Goal: Book appointment/travel/reservation

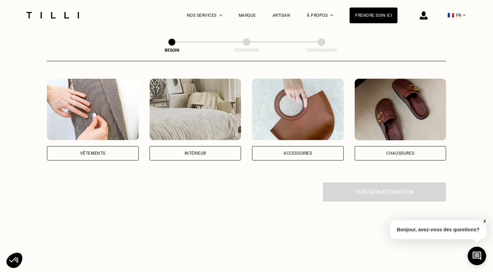
scroll to position [133, 0]
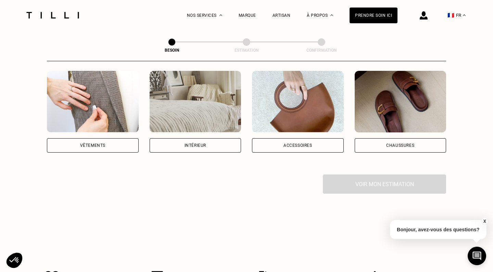
click at [105, 143] on div "Vêtements" at bounding box center [92, 145] width 25 height 4
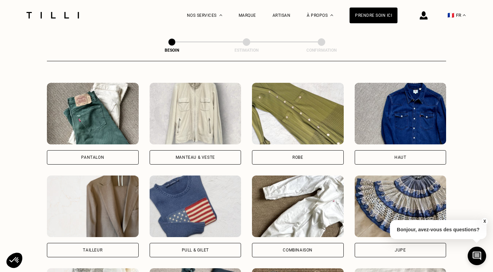
scroll to position [306, 0]
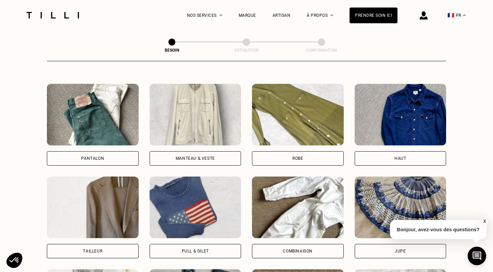
click at [195, 156] on div "Manteau & Veste" at bounding box center [195, 158] width 39 height 4
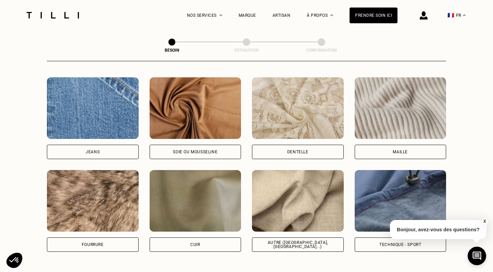
scroll to position [730, 0]
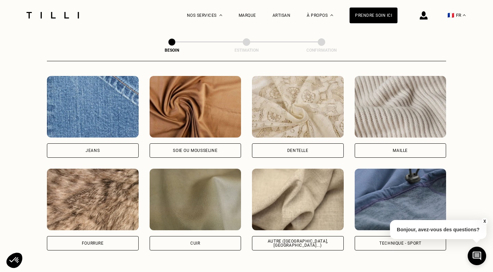
click at [484, 221] on button "X" at bounding box center [484, 222] width 7 height 8
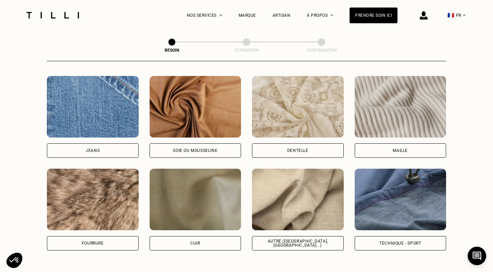
click at [397, 241] on div "Technique - Sport" at bounding box center [400, 243] width 42 height 4
select select "FR"
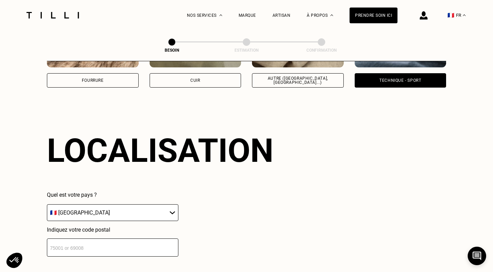
scroll to position [918, 0]
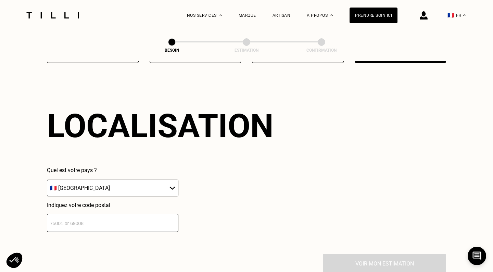
click at [123, 214] on input "number" at bounding box center [112, 223] width 131 height 18
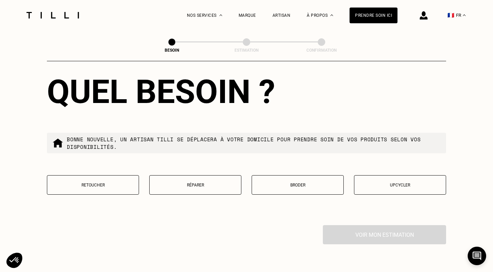
scroll to position [1122, 0]
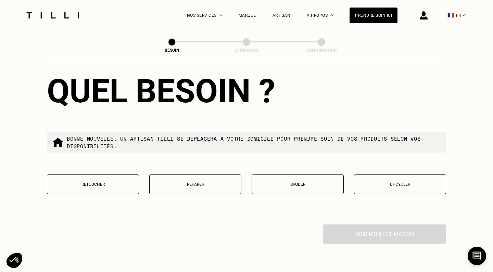
type input "93200"
click at [196, 183] on button "Réparer" at bounding box center [195, 185] width 92 height 20
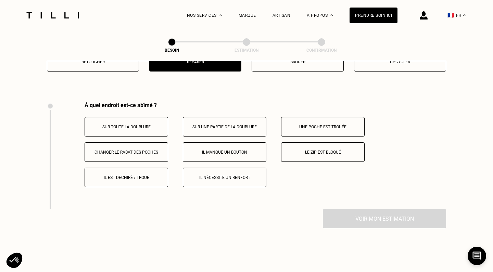
scroll to position [1264, 0]
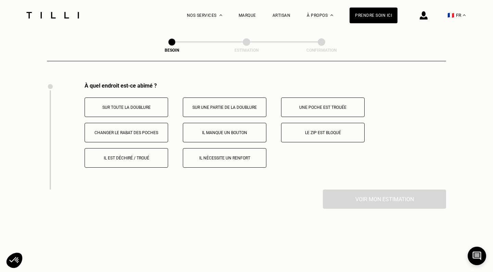
click at [321, 130] on p "Le zip est bloqué" at bounding box center [323, 132] width 76 height 5
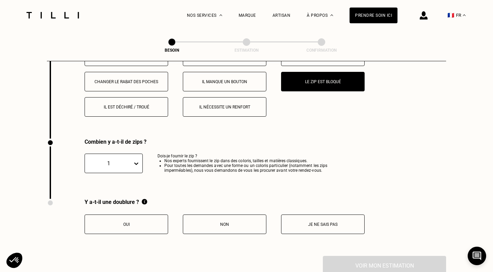
scroll to position [1231, 0]
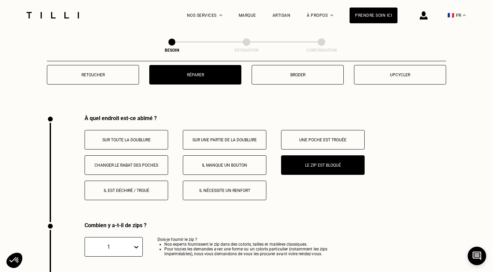
click at [221, 138] on p "Sur une partie de la doublure" at bounding box center [225, 140] width 76 height 5
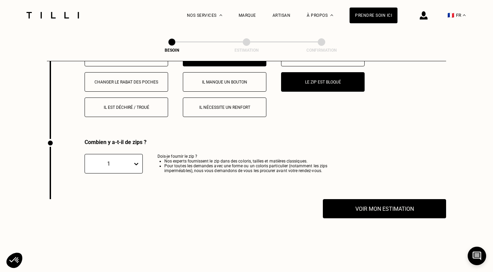
scroll to position [1316, 0]
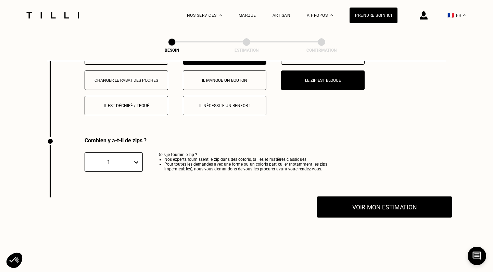
click at [388, 204] on button "Voir mon estimation" at bounding box center [385, 207] width 136 height 21
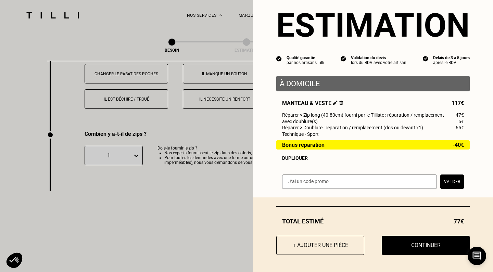
scroll to position [15, 0]
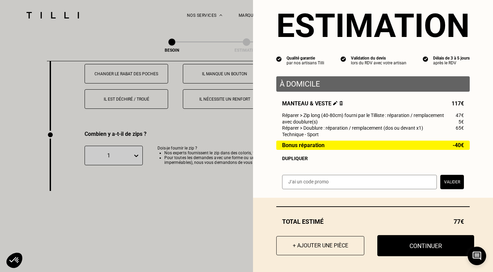
click at [412, 247] on button "Continuer" at bounding box center [425, 245] width 97 height 21
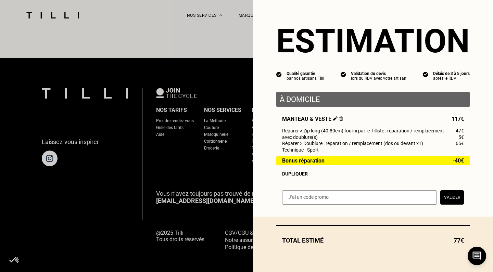
select select "FR"
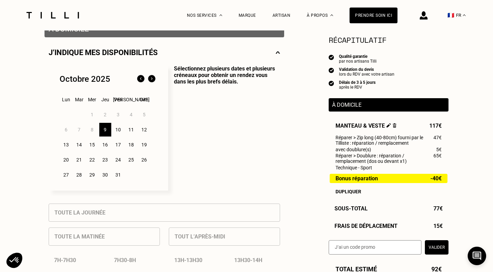
scroll to position [147, 0]
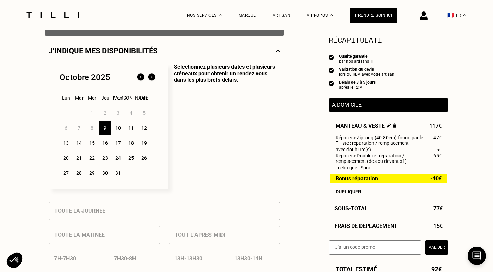
click at [353, 106] on p "À domicile" at bounding box center [388, 105] width 113 height 7
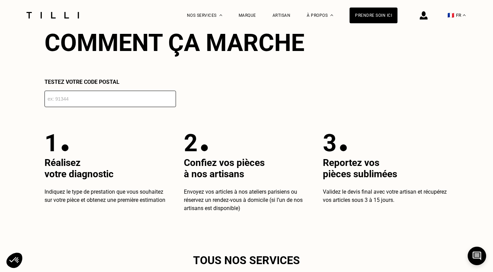
scroll to position [1106, 0]
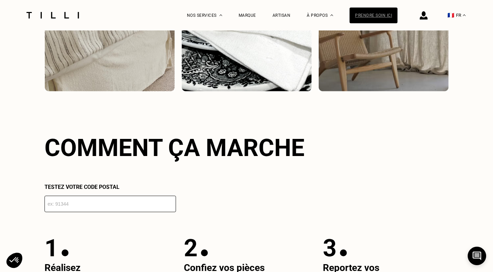
click at [372, 13] on div "Prendre soin ici" at bounding box center [374, 16] width 48 height 16
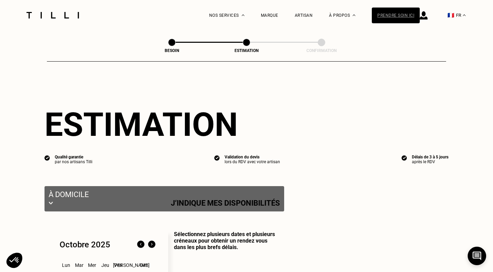
select select "FR"
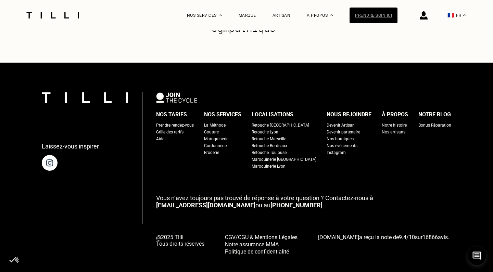
scroll to position [1091, 0]
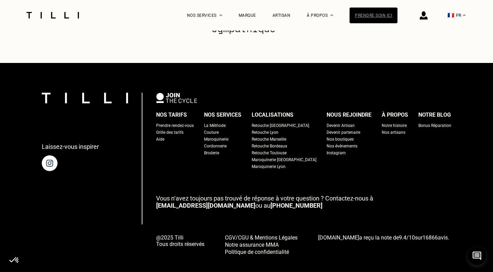
click at [373, 15] on div "Prendre soin ici" at bounding box center [374, 16] width 48 height 16
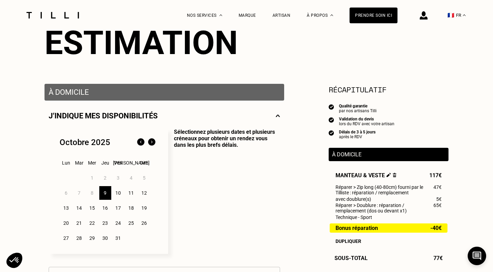
scroll to position [85, 0]
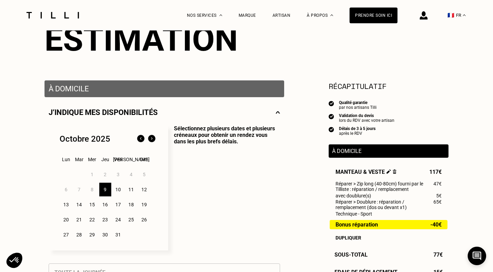
click at [278, 111] on img at bounding box center [278, 112] width 4 height 9
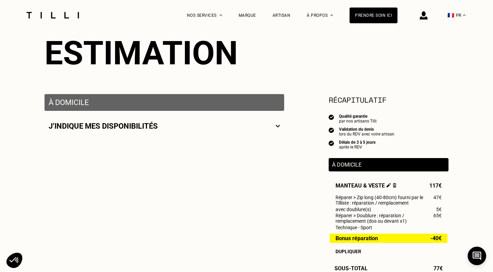
scroll to position [70, 0]
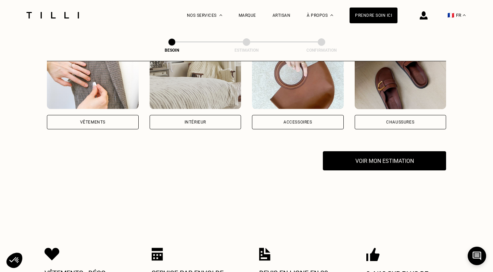
scroll to position [158, 0]
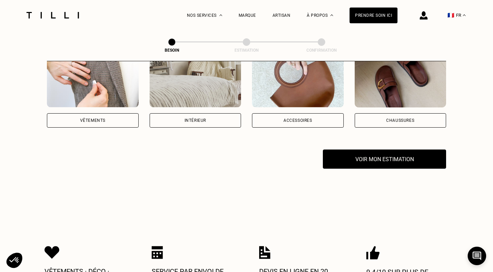
click at [108, 113] on div "Vêtements" at bounding box center [93, 120] width 92 height 14
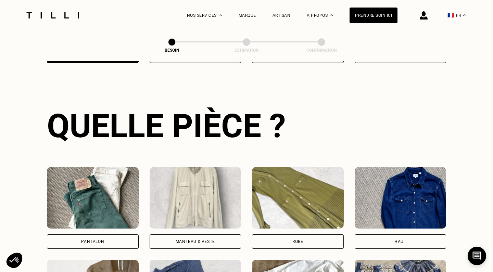
click at [366, 195] on img at bounding box center [401, 198] width 92 height 62
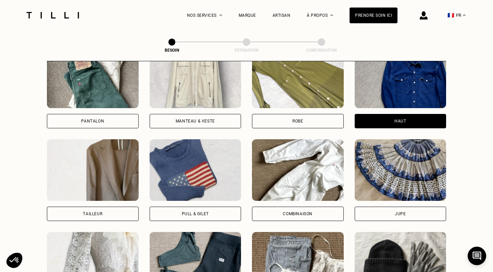
scroll to position [343, 0]
click at [206, 119] on div "Manteau & Veste" at bounding box center [195, 121] width 39 height 4
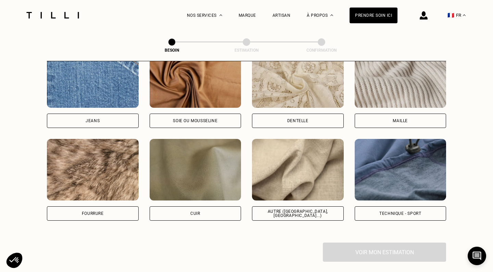
scroll to position [781, 0]
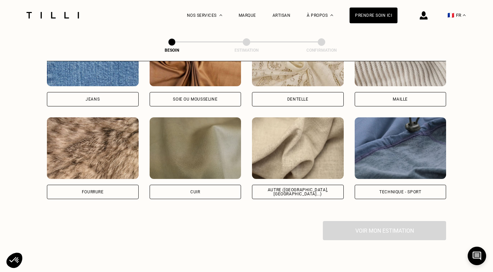
click at [391, 185] on div "Technique - Sport" at bounding box center [401, 192] width 92 height 14
select select "FR"
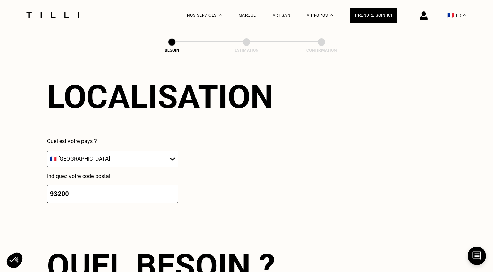
scroll to position [947, 0]
click at [63, 189] on input "93200" at bounding box center [112, 194] width 131 height 18
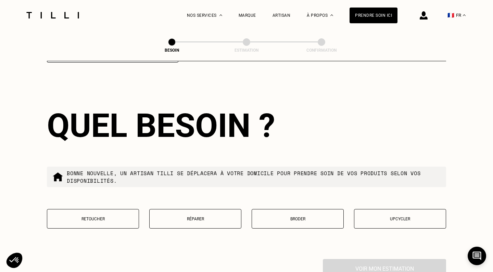
scroll to position [1089, 0]
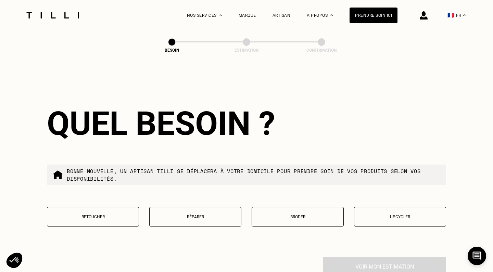
type input "93400"
click at [210, 208] on button "Réparer" at bounding box center [195, 217] width 92 height 20
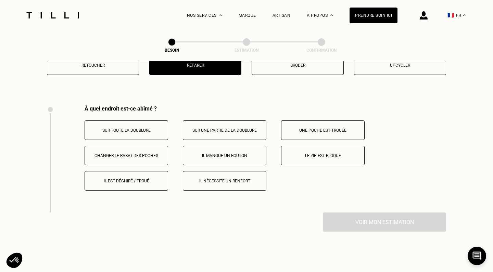
scroll to position [1264, 0]
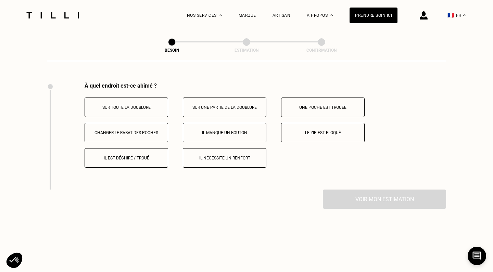
click at [222, 105] on p "Sur une partie de la doublure" at bounding box center [225, 107] width 76 height 5
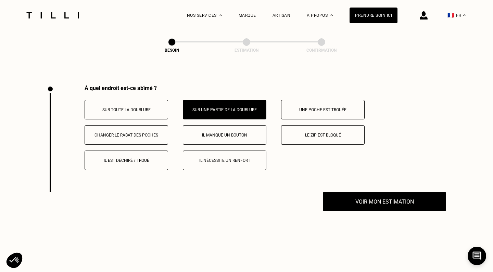
scroll to position [1260, 0]
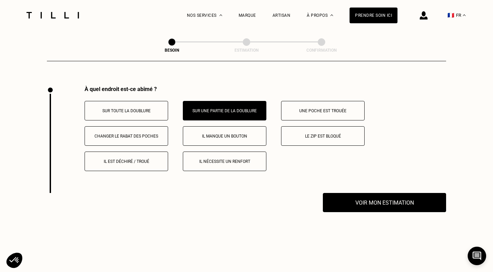
click at [309, 134] on p "Le zip est bloqué" at bounding box center [323, 136] width 76 height 5
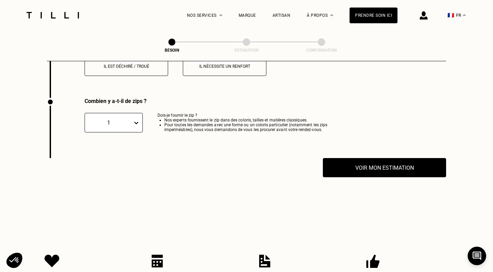
scroll to position [1371, 0]
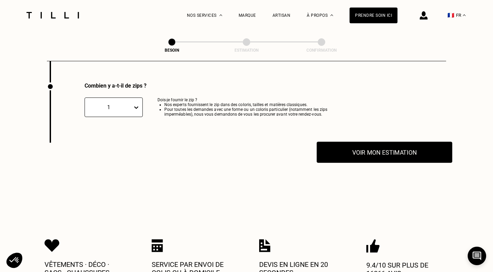
click at [376, 147] on button "Voir mon estimation" at bounding box center [385, 152] width 136 height 21
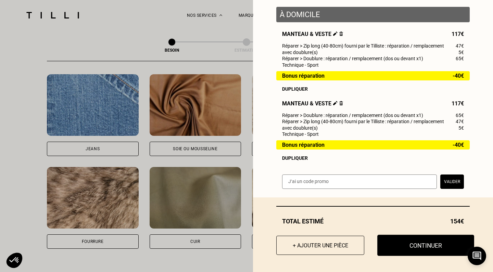
scroll to position [85, 0]
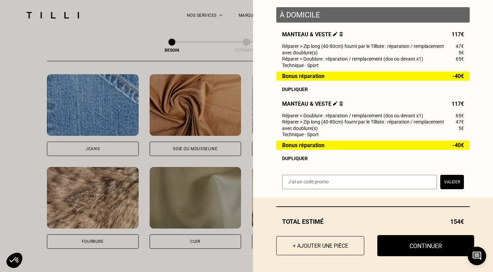
click at [417, 243] on button "Continuer" at bounding box center [425, 245] width 97 height 21
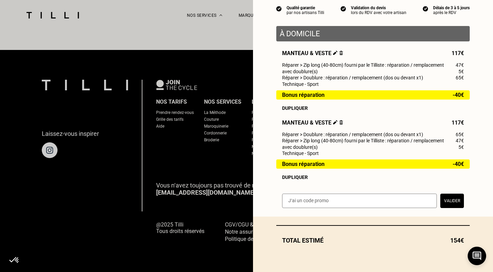
select select "FR"
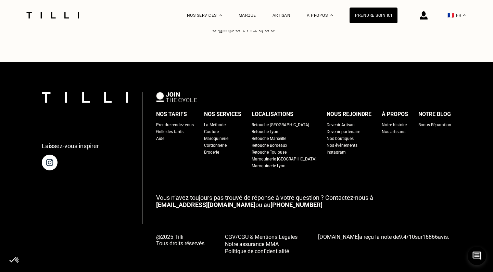
scroll to position [1091, 0]
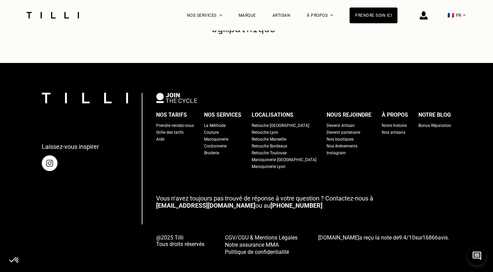
click at [164, 136] on div "Aide" at bounding box center [160, 139] width 8 height 7
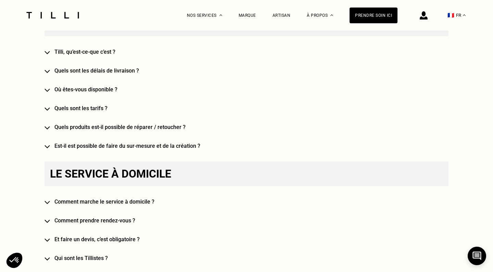
scroll to position [443, 0]
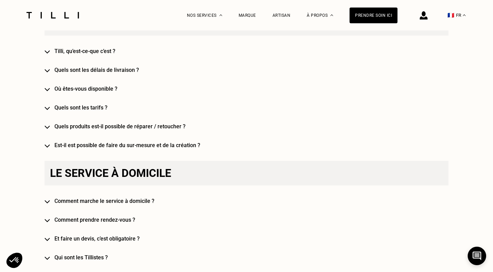
click at [49, 127] on img at bounding box center [47, 127] width 5 height 3
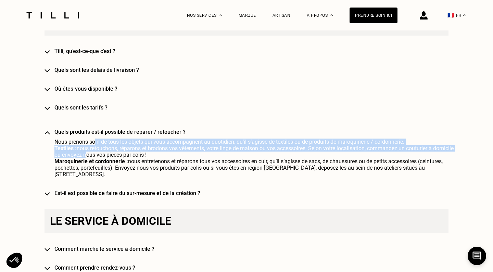
drag, startPoint x: 95, startPoint y: 143, endPoint x: 108, endPoint y: 153, distance: 16.7
click at [108, 153] on p "Nous prenons soin de tous les objets qui vous accompagnent au quotidien, qu’il …" at bounding box center [256, 158] width 404 height 39
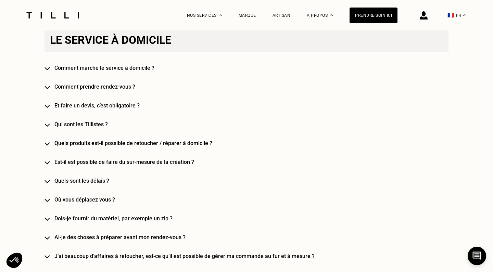
scroll to position [632, 0]
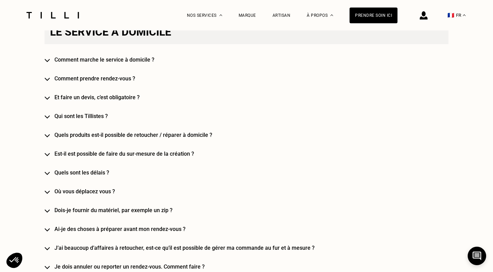
click at [104, 137] on h4 "Quels produits est-il possible de retoucher / réparer à domicile ?" at bounding box center [256, 135] width 404 height 7
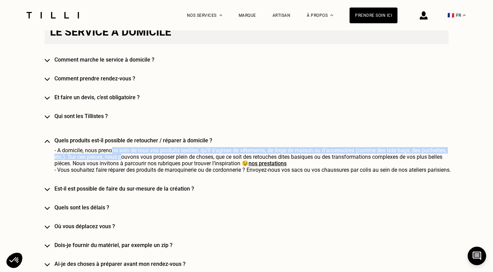
drag, startPoint x: 114, startPoint y: 152, endPoint x: 121, endPoint y: 159, distance: 9.9
click at [121, 159] on p "- A domicile, nous prenons soin de tous vos produits textiles, qu’il s’agisse d…" at bounding box center [256, 160] width 404 height 26
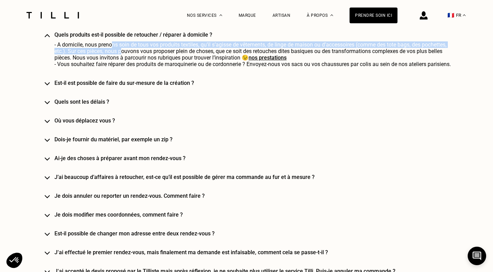
scroll to position [740, 0]
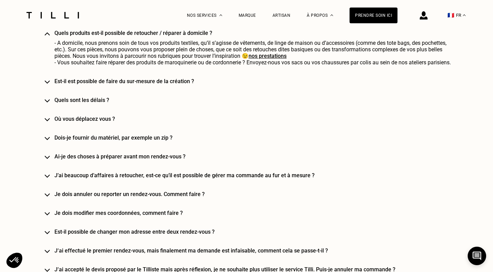
click at [85, 121] on h4 "Où vous déplacez vous ?" at bounding box center [256, 119] width 404 height 7
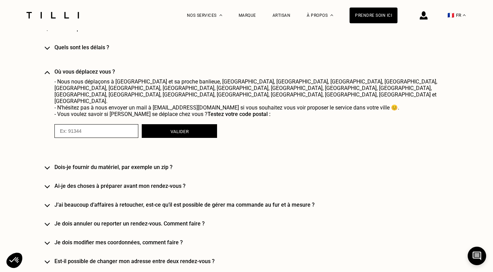
scroll to position [794, 0]
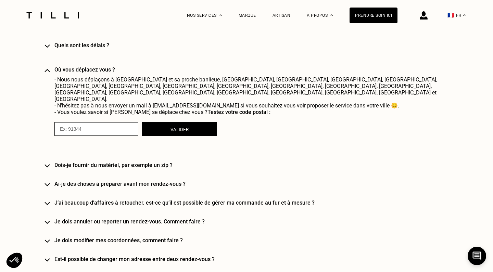
click at [91, 161] on div "Le service à domicile Comment marche le service à domicile ? Comment prendre re…" at bounding box center [247, 125] width 404 height 537
click at [96, 162] on h4 "Dois-je fournir du matériel, par exemple un zip ?" at bounding box center [256, 165] width 404 height 7
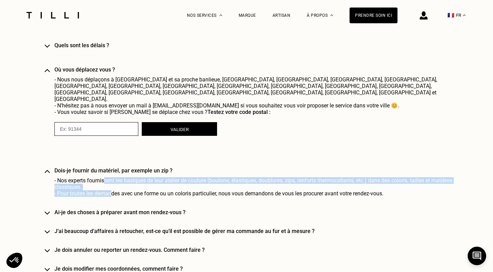
drag, startPoint x: 104, startPoint y: 175, endPoint x: 112, endPoint y: 186, distance: 13.8
click at [112, 186] on div "Dois-je fournir du matériel, par exemple un zip ? - Nos experts fournissent les…" at bounding box center [256, 181] width 404 height 29
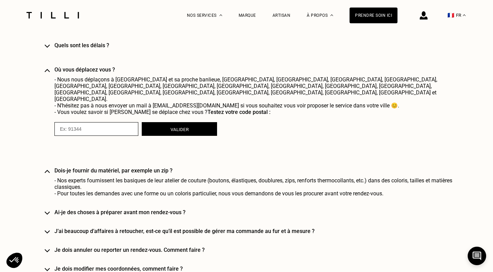
click at [171, 190] on span "- Pour toutes les demandes avec une forme ou un coloris particulier, nous vous …" at bounding box center [218, 193] width 329 height 7
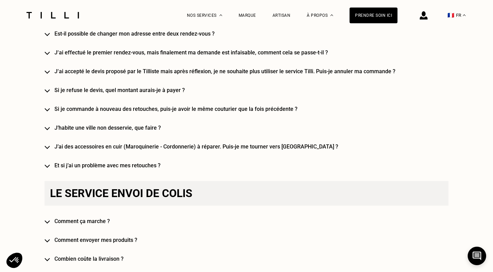
scroll to position [1056, 0]
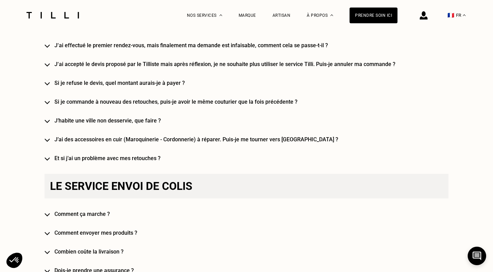
click at [99, 155] on h4 "Et si j’ai un problème avec mes retouches ?" at bounding box center [256, 158] width 404 height 7
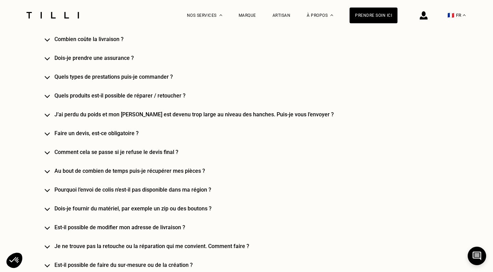
scroll to position [1292, 0]
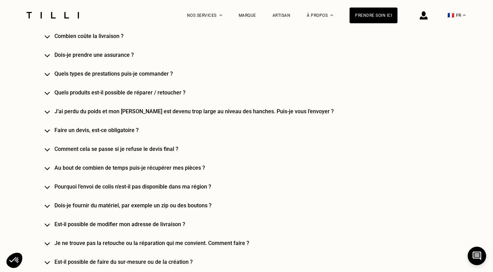
click at [161, 89] on h4 "Quels produits est-il possible de réparer / retoucher ?" at bounding box center [256, 92] width 404 height 7
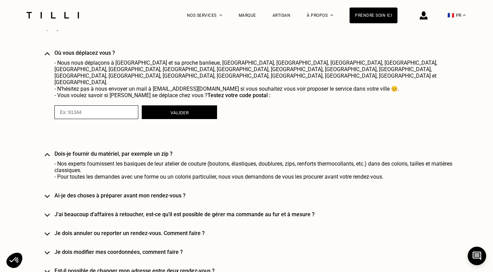
scroll to position [811, 0]
